Goal: Information Seeking & Learning: Learn about a topic

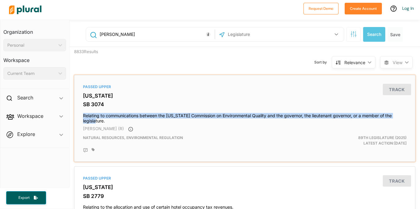
drag, startPoint x: 82, startPoint y: 113, endPoint x: 107, endPoint y: 119, distance: 26.2
click at [107, 119] on div "Passed Upper [US_STATE] SB 3074 Relating to communications between the [US_STAT…" at bounding box center [244, 118] width 335 height 81
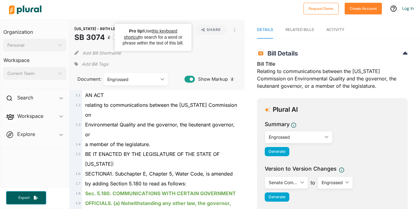
drag, startPoint x: 73, startPoint y: 36, endPoint x: 104, endPoint y: 38, distance: 31.1
click at [104, 38] on div "[US_STATE] - 89TH LEGISLATURE (2025) SB 3074 Track Share View PDF View Source P…" at bounding box center [156, 55] width 175 height 71
click at [104, 38] on h1 "SB 3074" at bounding box center [111, 37] width 75 height 11
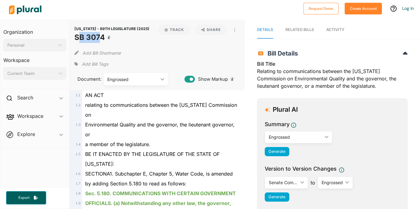
drag, startPoint x: 74, startPoint y: 27, endPoint x: 104, endPoint y: 39, distance: 31.8
click at [104, 39] on h1 "SB 3074" at bounding box center [111, 37] width 75 height 11
copy h1 "SB 3074"
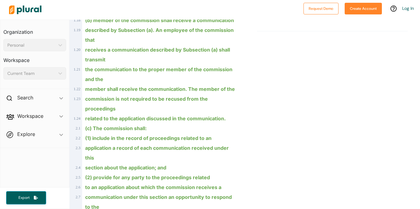
scroll to position [304, 0]
